Goal: Entertainment & Leisure: Consume media (video, audio)

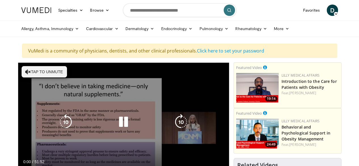
click at [45, 72] on button "Tap to unmute" at bounding box center [44, 71] width 45 height 11
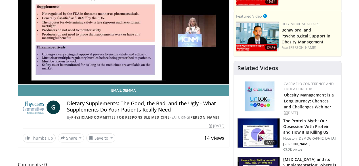
scroll to position [57, 0]
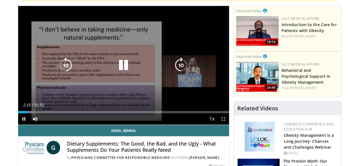
click at [121, 68] on icon "Video Player" at bounding box center [123, 65] width 16 height 16
click at [117, 68] on icon "Video Player" at bounding box center [123, 65] width 16 height 16
click at [120, 69] on icon "Video Player" at bounding box center [123, 65] width 16 height 16
click at [119, 71] on icon "Video Player" at bounding box center [123, 65] width 16 height 16
click at [117, 72] on icon "Video Player" at bounding box center [123, 65] width 16 height 16
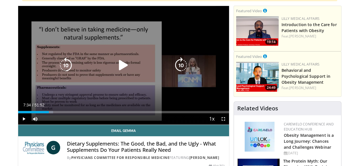
click at [121, 72] on icon "Video Player" at bounding box center [123, 65] width 16 height 16
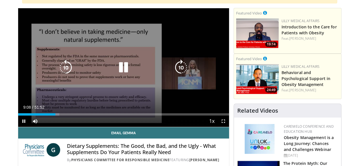
scroll to position [28, 0]
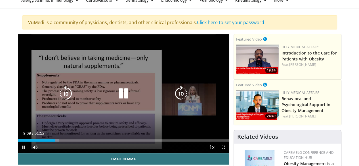
click at [119, 98] on icon "Video Player" at bounding box center [123, 94] width 16 height 16
